Goal: Information Seeking & Learning: Stay updated

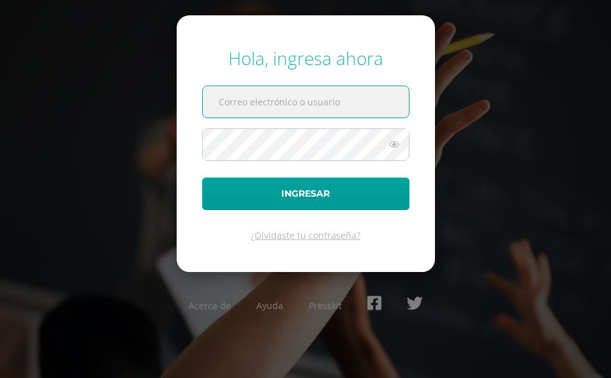
click at [317, 104] on input "text" at bounding box center [306, 101] width 206 height 31
paste input "A620@bilinguesanjuan.edu.gt"
type input "A620@bilinguesanjuan.edu.gt"
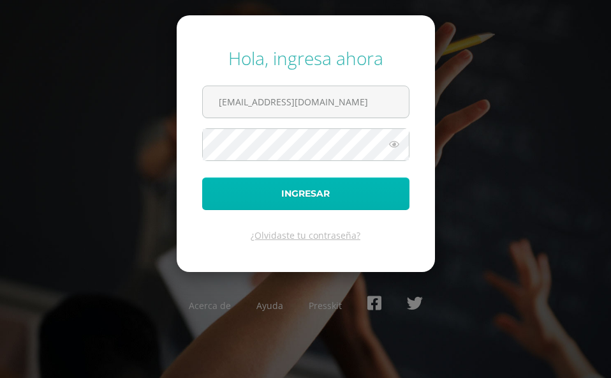
click at [288, 184] on button "Ingresar" at bounding box center [305, 193] width 207 height 33
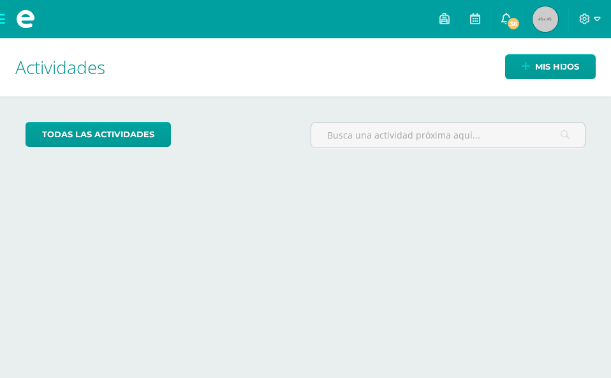
click at [516, 12] on link "36" at bounding box center [506, 19] width 31 height 38
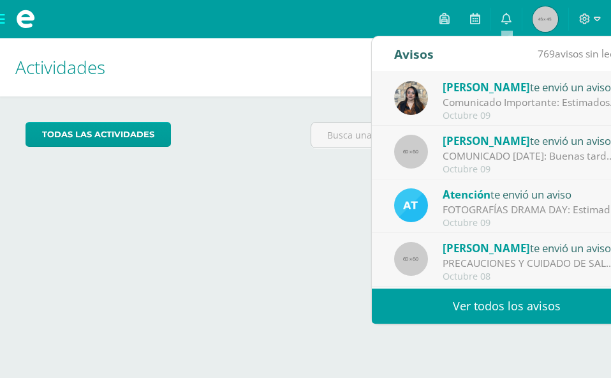
click at [482, 209] on div "FOTOGRAFÍAS DRAMA DAY: Estimados padres de familia, Por este medio les comparti…" at bounding box center [531, 209] width 177 height 15
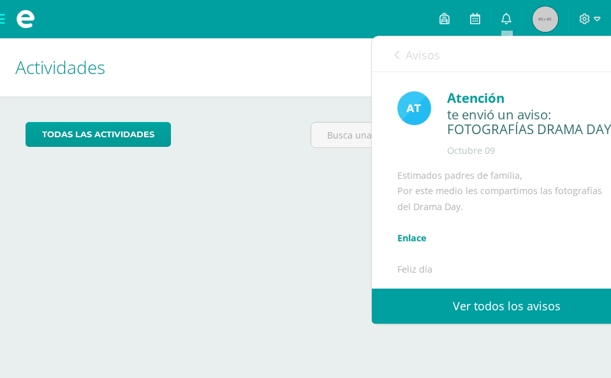
click at [399, 54] on icon at bounding box center [396, 55] width 5 height 10
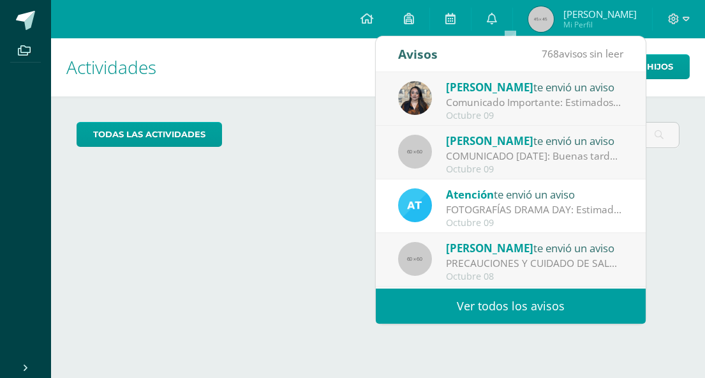
click at [496, 110] on div "Octubre 09" at bounding box center [534, 115] width 177 height 11
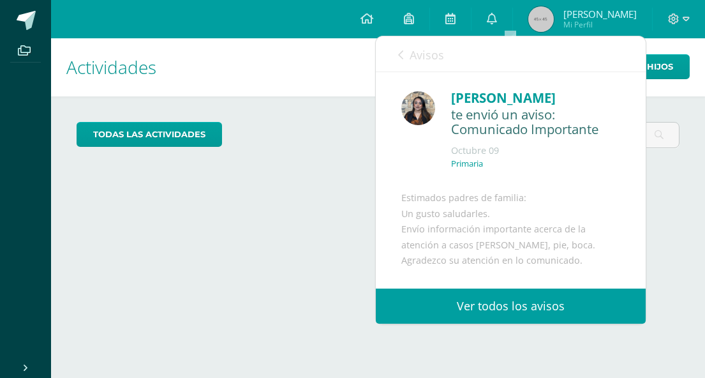
click at [397, 54] on div "Avisos 767 avisos sin leer Avisos" at bounding box center [511, 54] width 270 height 36
click at [401, 54] on icon at bounding box center [400, 55] width 5 height 10
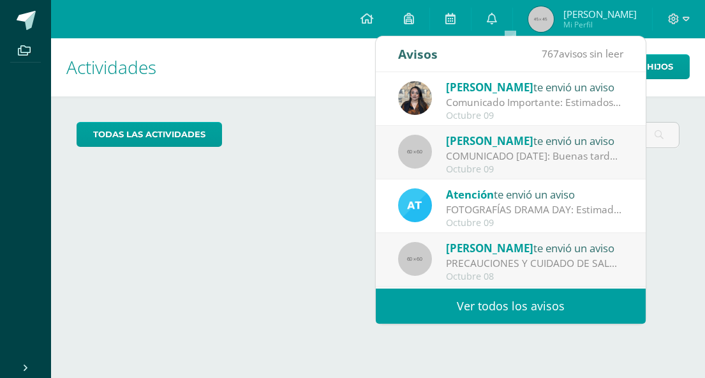
click at [533, 316] on link "Ver todos los avisos" at bounding box center [511, 305] width 270 height 35
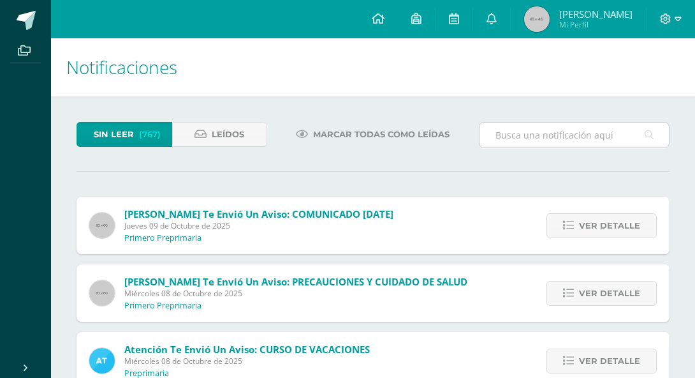
click at [548, 131] on input "text" at bounding box center [574, 134] width 189 height 25
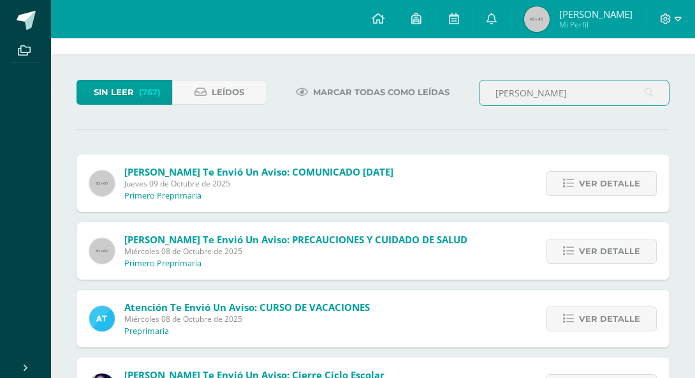
scroll to position [64, 0]
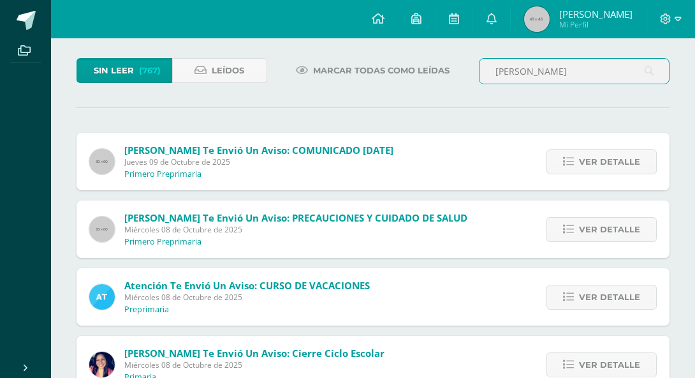
type input "Bertha casados"
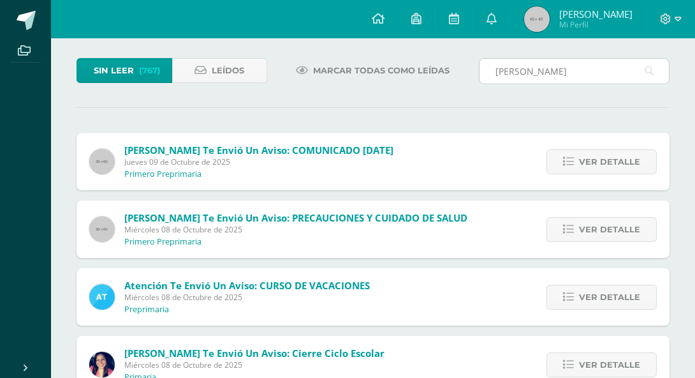
click at [653, 67] on icon at bounding box center [649, 71] width 9 height 26
click at [651, 67] on icon at bounding box center [649, 71] width 9 height 26
click at [115, 70] on span "Sin leer" at bounding box center [114, 71] width 40 height 24
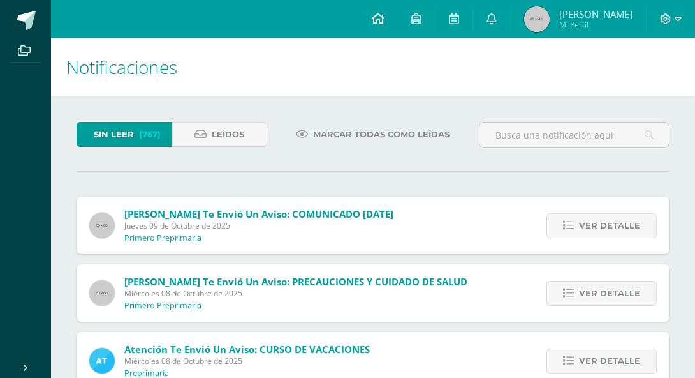
click at [378, 17] on icon at bounding box center [378, 18] width 13 height 11
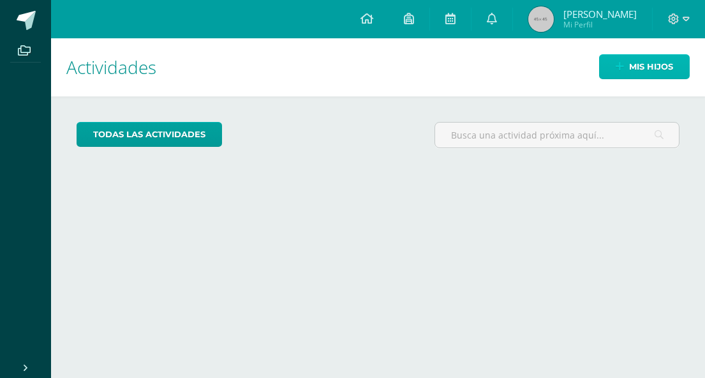
click at [656, 62] on span "Mis hijos" at bounding box center [651, 67] width 44 height 24
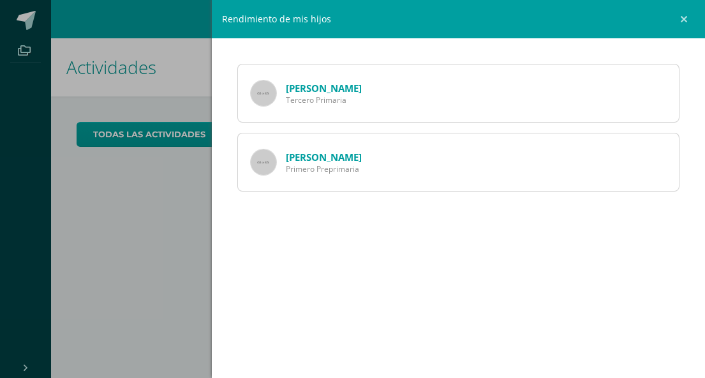
click at [321, 156] on link "Kelly Ambrocio" at bounding box center [324, 157] width 76 height 13
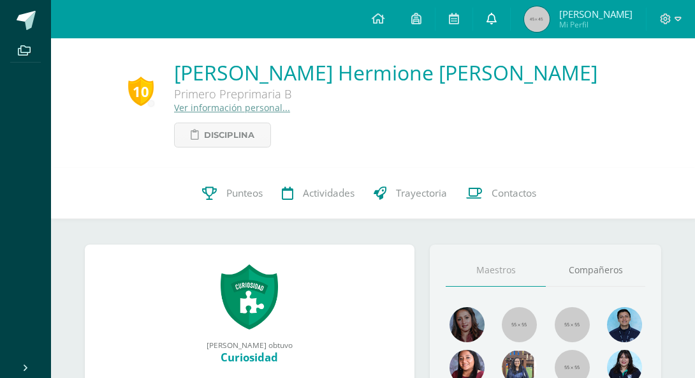
click at [497, 14] on icon at bounding box center [492, 18] width 10 height 11
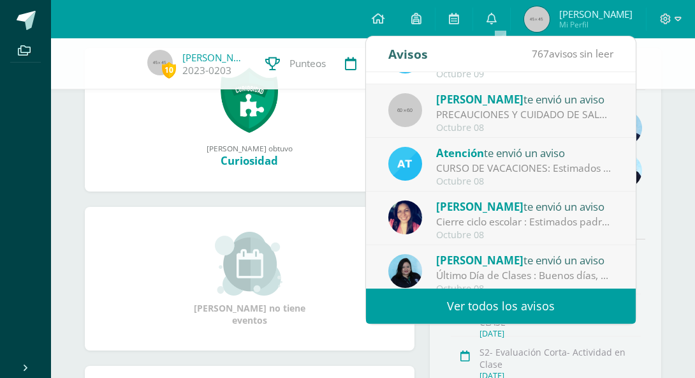
scroll to position [212, 0]
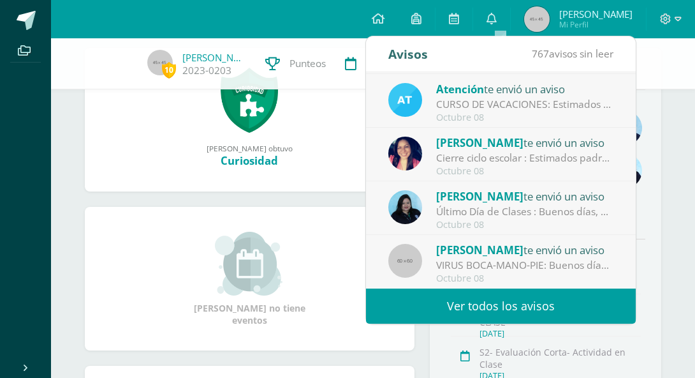
click at [515, 298] on link "Ver todos los avisos" at bounding box center [501, 305] width 270 height 35
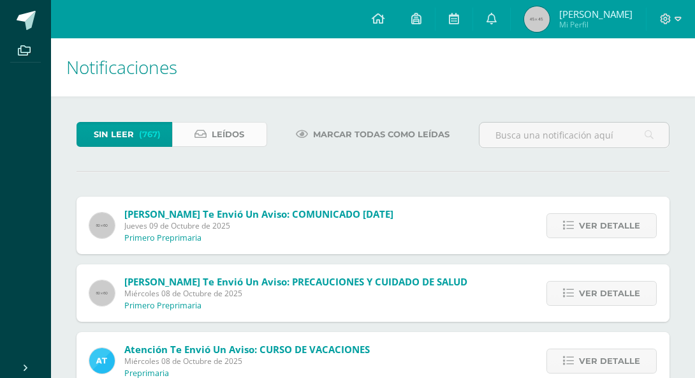
click at [225, 133] on span "Leídos" at bounding box center [228, 134] width 33 height 24
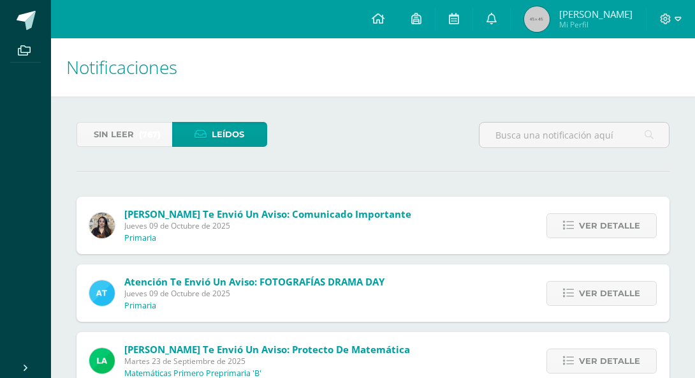
click at [230, 128] on span "Leídos" at bounding box center [228, 134] width 33 height 24
click at [649, 134] on icon at bounding box center [649, 135] width 9 height 26
click at [622, 137] on input "text" at bounding box center [574, 134] width 189 height 25
click at [649, 135] on icon at bounding box center [649, 135] width 9 height 26
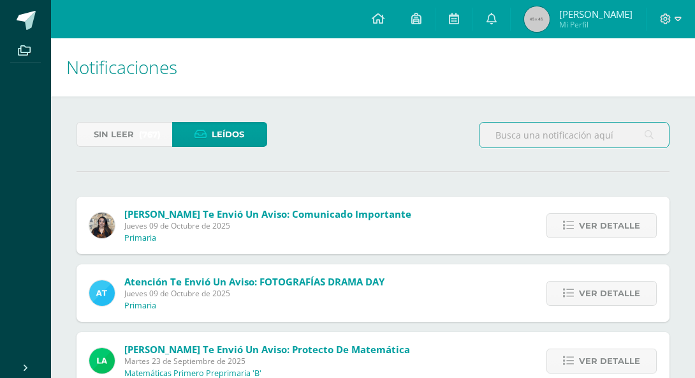
click at [563, 131] on input "text" at bounding box center [574, 134] width 189 height 25
type input "[PERSON_NAME]"
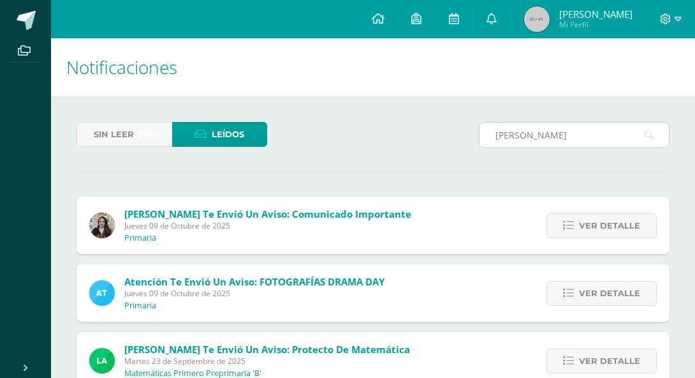
click at [650, 134] on icon at bounding box center [649, 135] width 9 height 26
click at [648, 134] on icon at bounding box center [649, 135] width 9 height 26
drag, startPoint x: 651, startPoint y: 136, endPoint x: 578, endPoint y: 136, distance: 73.3
click at [651, 136] on icon at bounding box center [649, 135] width 9 height 26
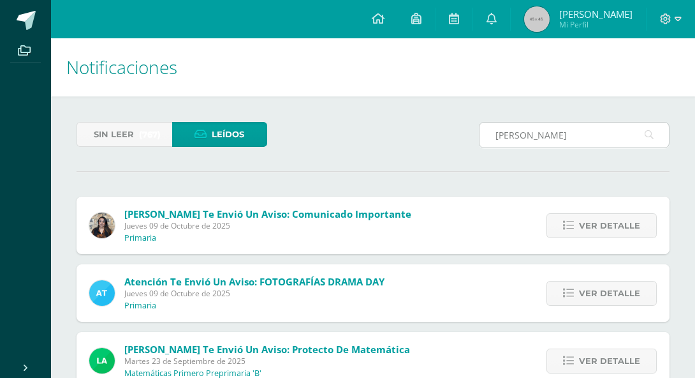
click at [578, 135] on input "[PERSON_NAME]" at bounding box center [574, 134] width 189 height 25
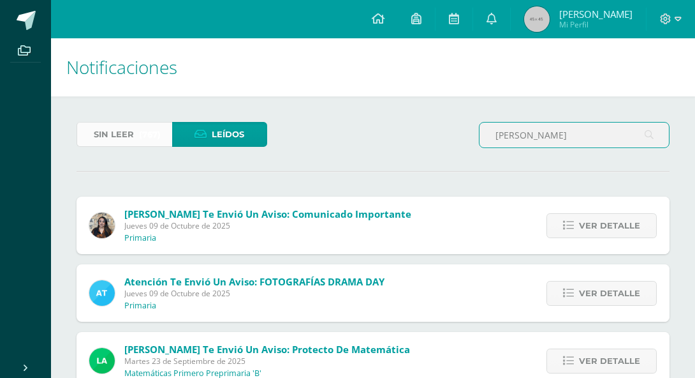
click at [129, 133] on span "Sin leer" at bounding box center [114, 134] width 40 height 24
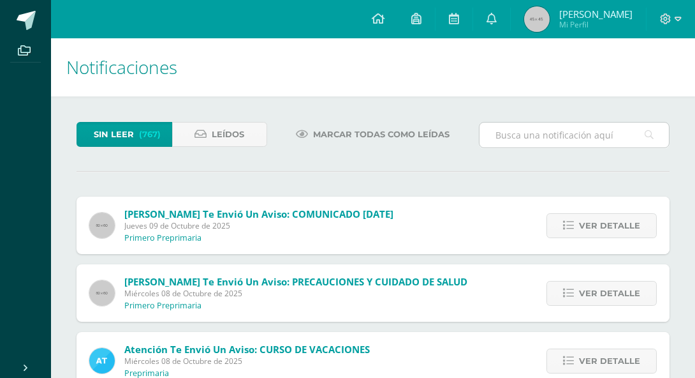
click at [543, 137] on input "text" at bounding box center [574, 134] width 189 height 25
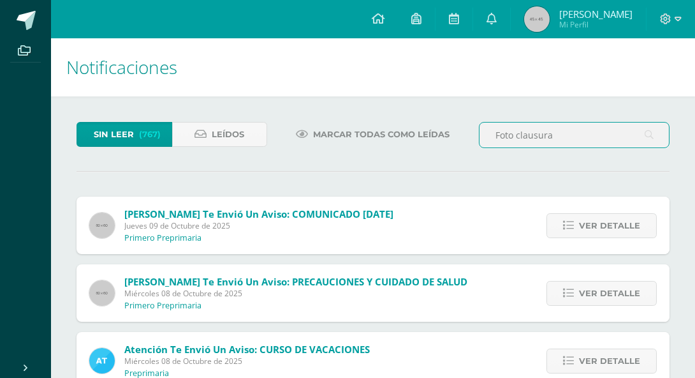
click at [645, 131] on icon at bounding box center [649, 135] width 9 height 26
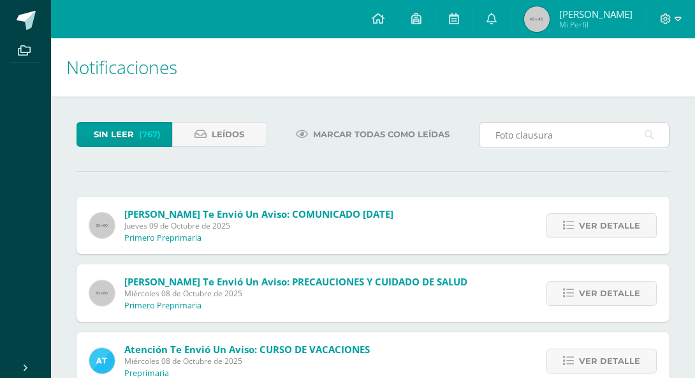
click at [645, 131] on icon at bounding box center [649, 135] width 9 height 26
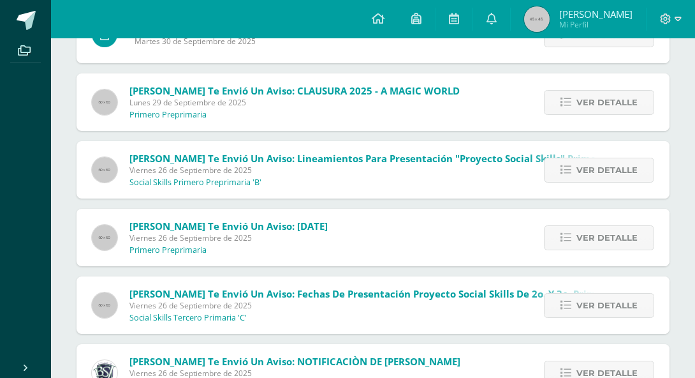
scroll to position [2012, 0]
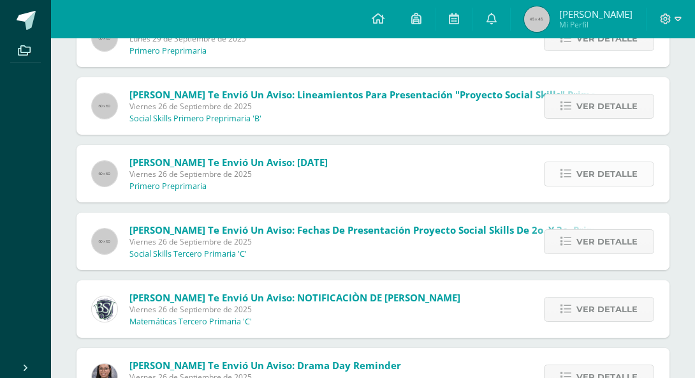
click at [591, 173] on span "Ver detalle" at bounding box center [607, 174] width 61 height 24
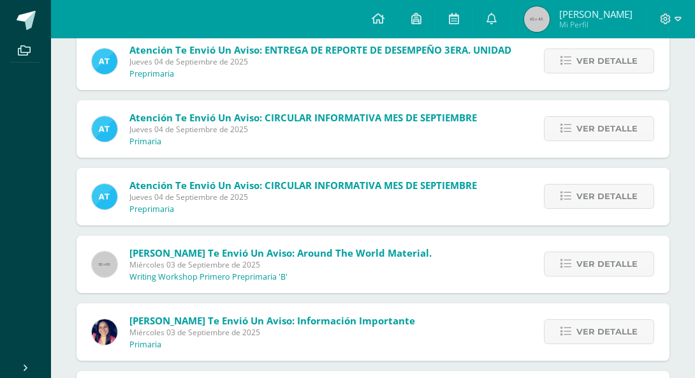
scroll to position [4667, 0]
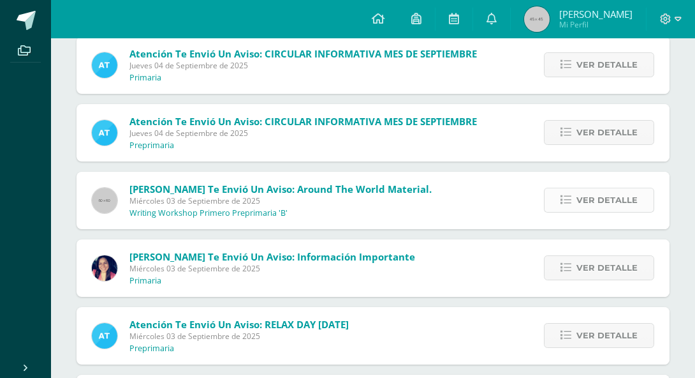
click at [585, 198] on span "Ver detalle" at bounding box center [607, 200] width 61 height 24
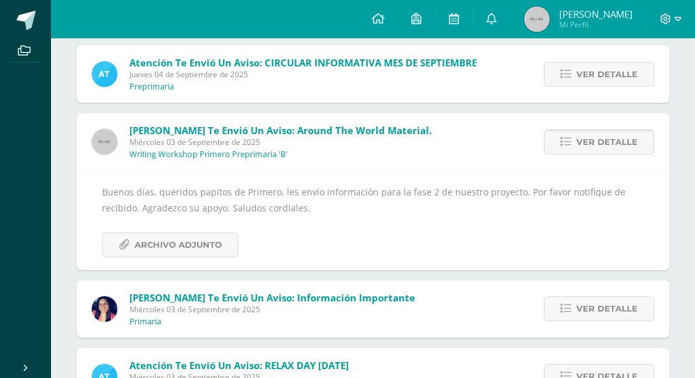
scroll to position [4420, 0]
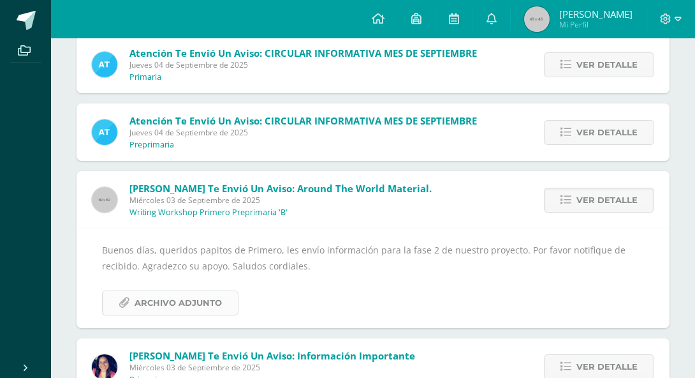
click at [199, 307] on span "Archivo Adjunto" at bounding box center [178, 303] width 87 height 24
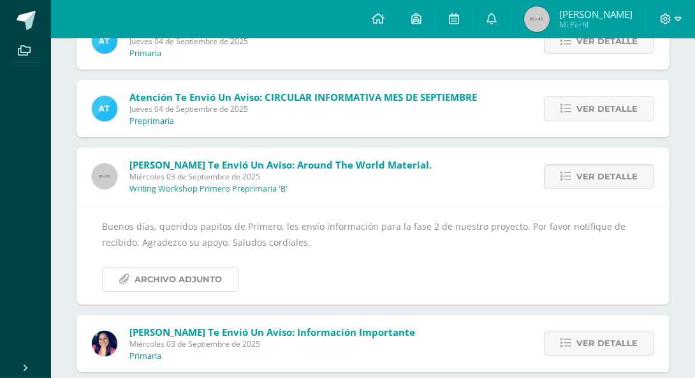
scroll to position [4429, 0]
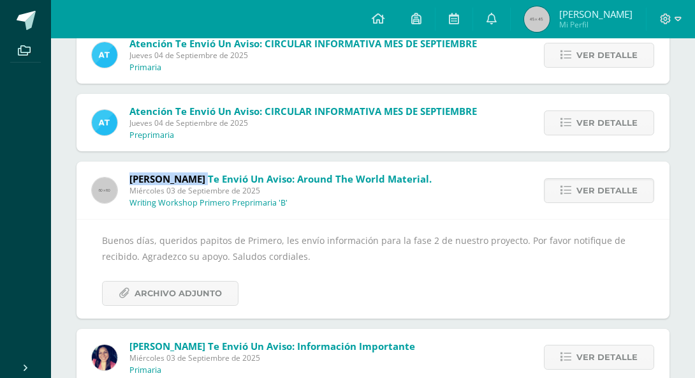
drag, startPoint x: 203, startPoint y: 175, endPoint x: 128, endPoint y: 180, distance: 76.1
click at [128, 180] on div "Bertha Casados te envió un aviso: Around the World Material. Miércoles 03 de Se…" at bounding box center [262, 189] width 371 height 57
copy span "Bertha Casados"
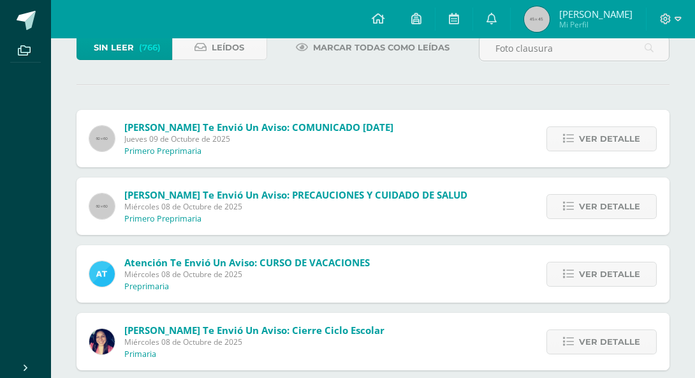
scroll to position [0, 0]
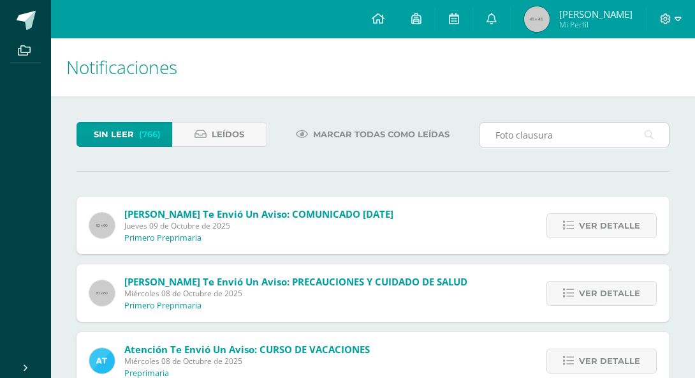
click at [551, 134] on input "Foto clausura" at bounding box center [574, 134] width 189 height 25
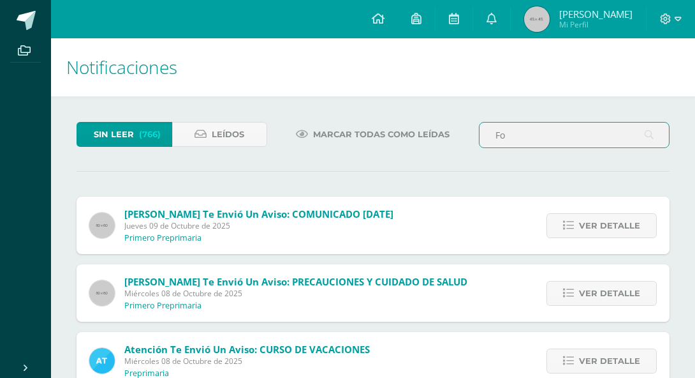
type input "F"
paste input "Bertha Casados"
type input "Bertha Casados"
click at [648, 133] on icon at bounding box center [649, 135] width 9 height 26
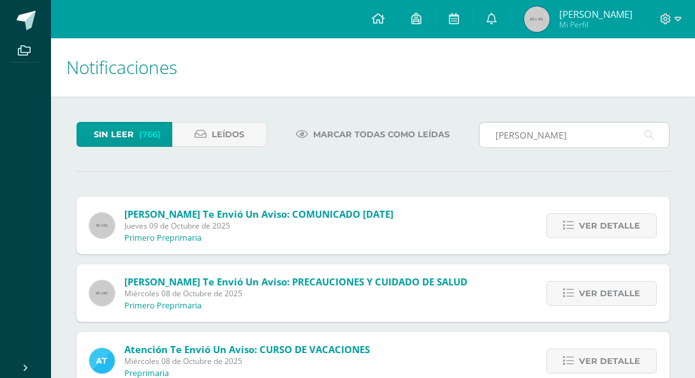
click at [648, 133] on icon at bounding box center [649, 135] width 9 height 26
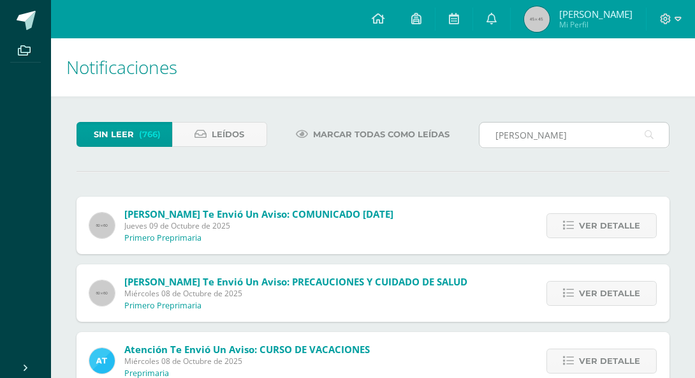
click at [648, 131] on icon at bounding box center [649, 135] width 9 height 26
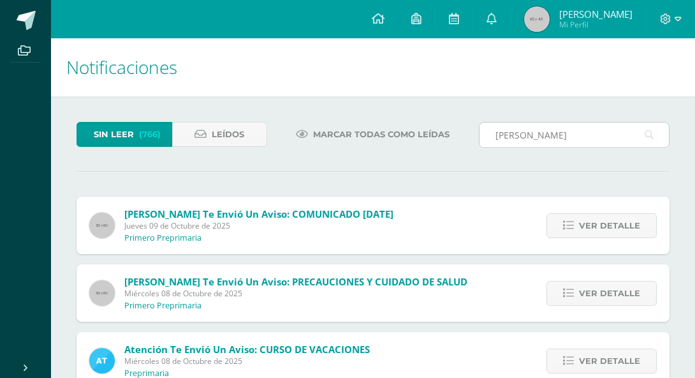
click at [648, 131] on icon at bounding box center [649, 135] width 9 height 26
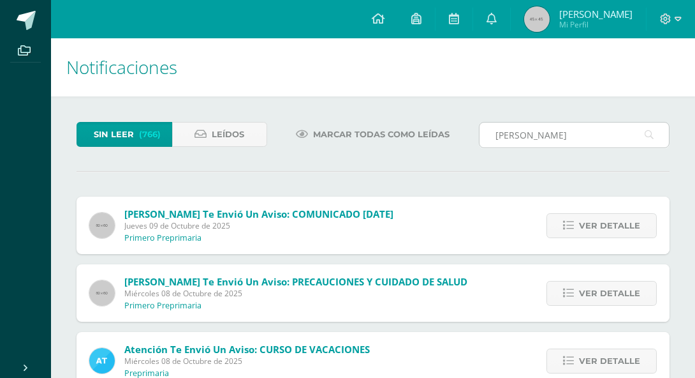
click at [648, 131] on icon at bounding box center [649, 135] width 9 height 26
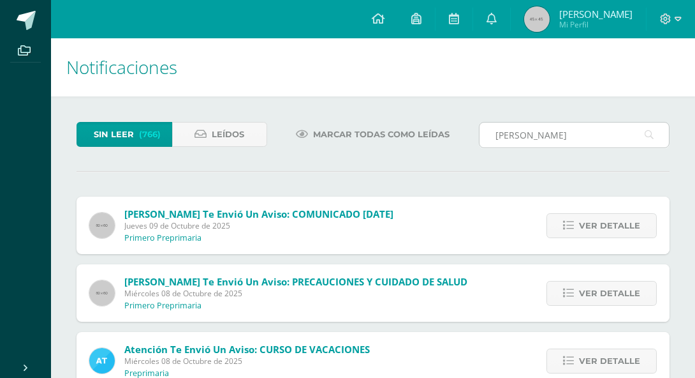
click at [648, 131] on icon at bounding box center [649, 135] width 9 height 26
click at [235, 132] on span "Leídos" at bounding box center [228, 134] width 33 height 24
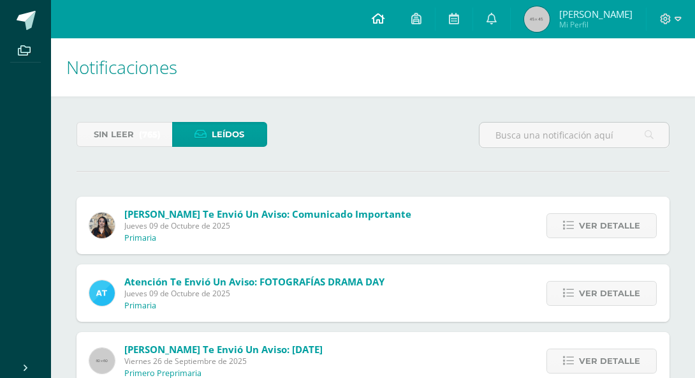
click at [381, 19] on link at bounding box center [378, 19] width 40 height 38
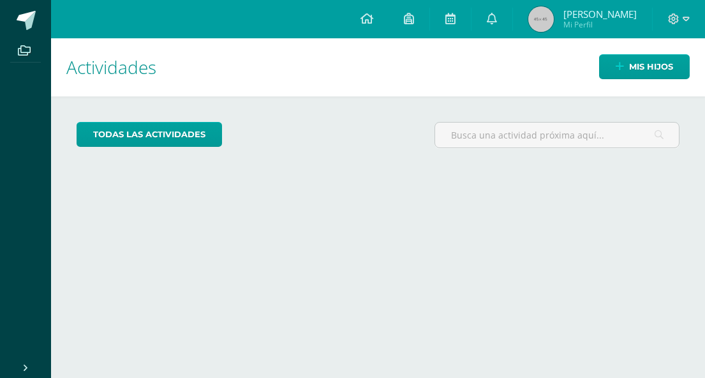
click at [467, 94] on h1 "Actividades" at bounding box center [377, 67] width 623 height 58
click at [373, 20] on icon at bounding box center [366, 18] width 13 height 11
click at [358, 141] on div "todas las Actividades" at bounding box center [377, 140] width 613 height 36
click at [497, 14] on icon at bounding box center [492, 18] width 10 height 11
click at [497, 16] on icon at bounding box center [492, 18] width 10 height 11
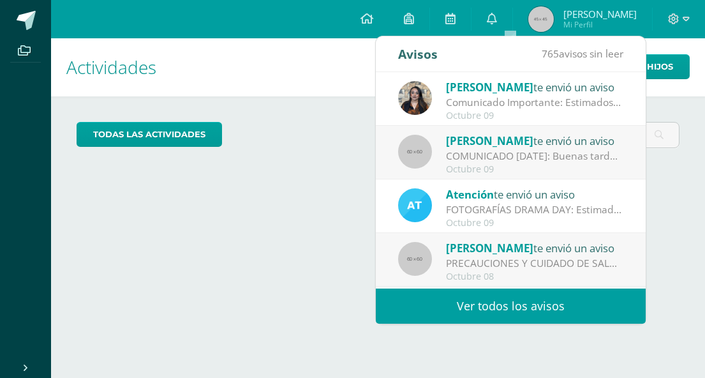
click at [457, 54] on div "Avisos 765 avisos sin leer Avisos" at bounding box center [511, 54] width 270 height 36
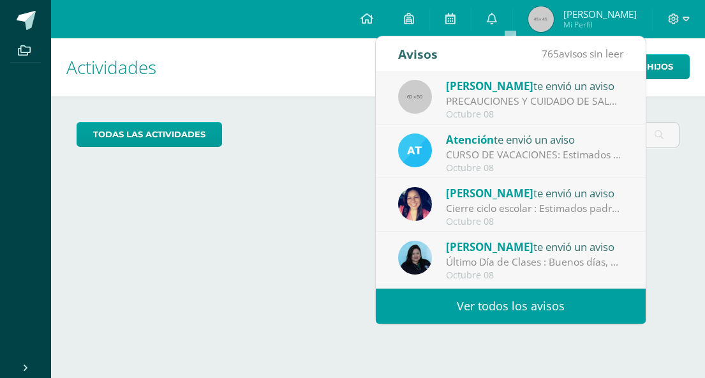
scroll to position [212, 0]
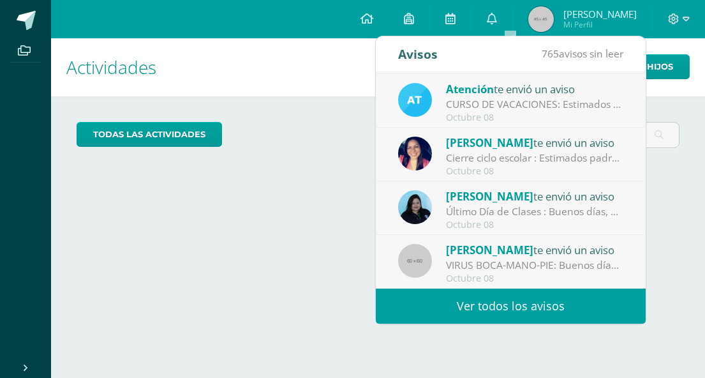
click at [469, 312] on link "Ver todos los avisos" at bounding box center [511, 305] width 270 height 35
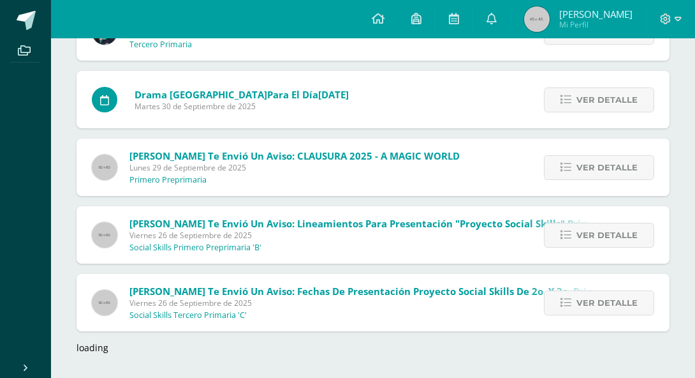
scroll to position [1885, 0]
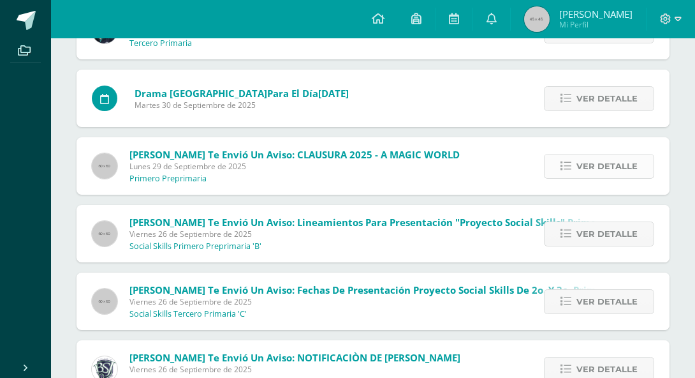
click at [587, 165] on span "Ver detalle" at bounding box center [607, 166] width 61 height 24
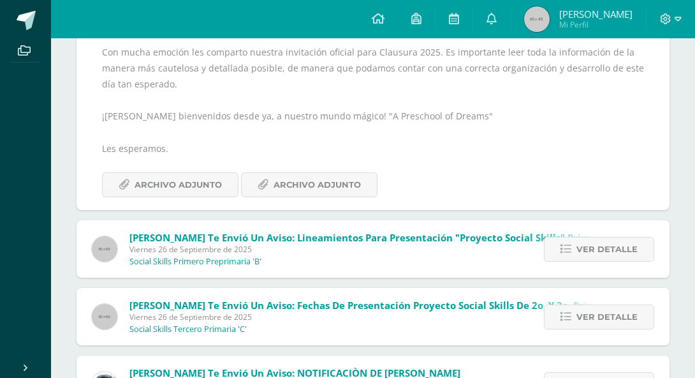
scroll to position [2076, 0]
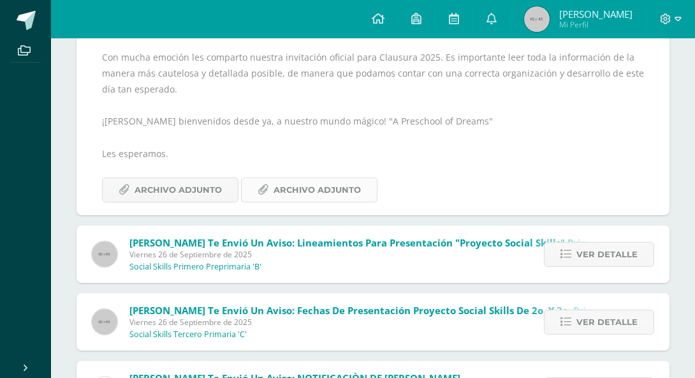
click at [308, 193] on span "Archivo Adjunto" at bounding box center [317, 190] width 87 height 24
click at [180, 187] on span "Archivo Adjunto" at bounding box center [178, 190] width 87 height 24
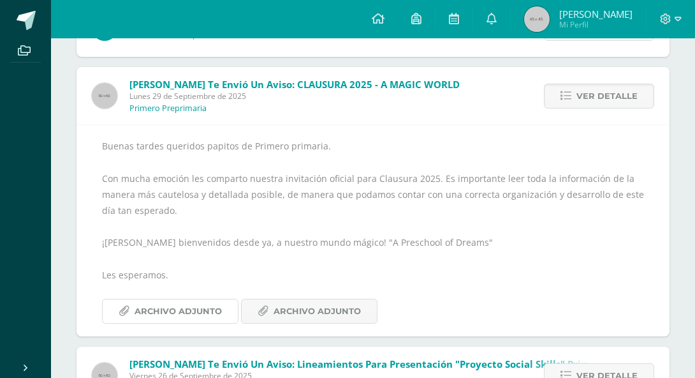
scroll to position [1880, 0]
